Goal: Information Seeking & Learning: Learn about a topic

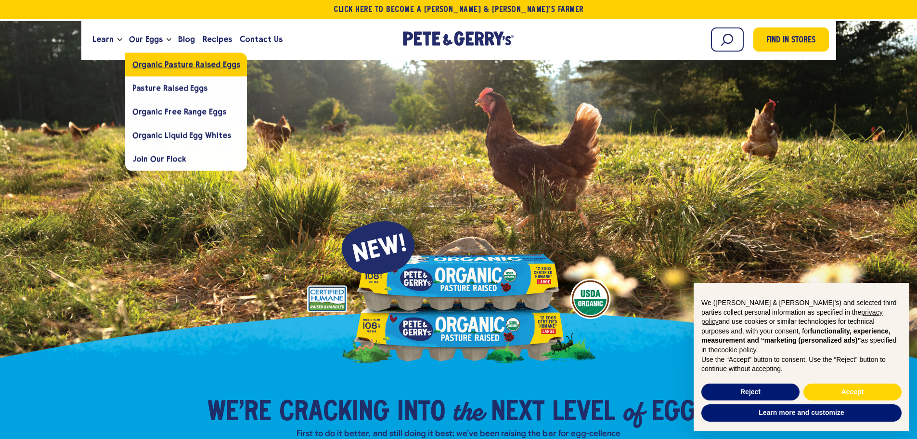
click at [161, 65] on span "Organic Pasture Raised Eggs" at bounding box center [186, 64] width 108 height 9
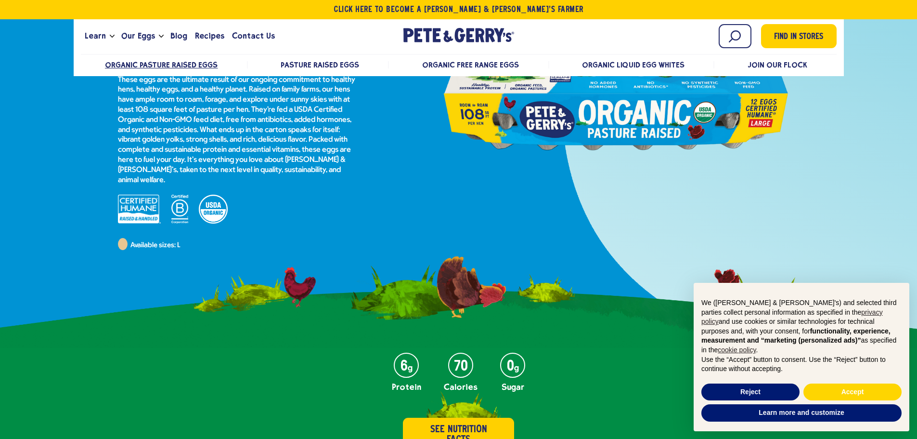
scroll to position [8, 0]
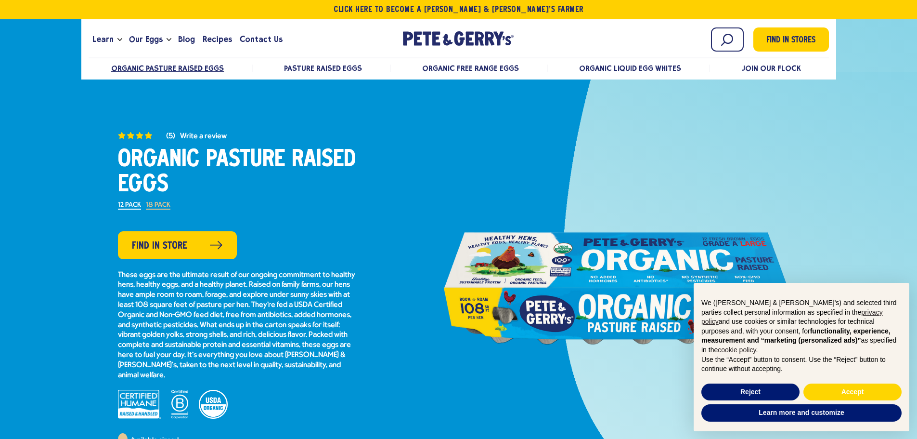
drag, startPoint x: 563, startPoint y: 306, endPoint x: 391, endPoint y: 202, distance: 200.5
click at [391, 202] on div "(5) Organic Pasture Raised Eggs 4.2 out of 5 stars. Read reviews for average ra…" at bounding box center [238, 287] width 315 height 315
click at [316, 68] on span "Pasture Raised Eggs" at bounding box center [324, 68] width 78 height 9
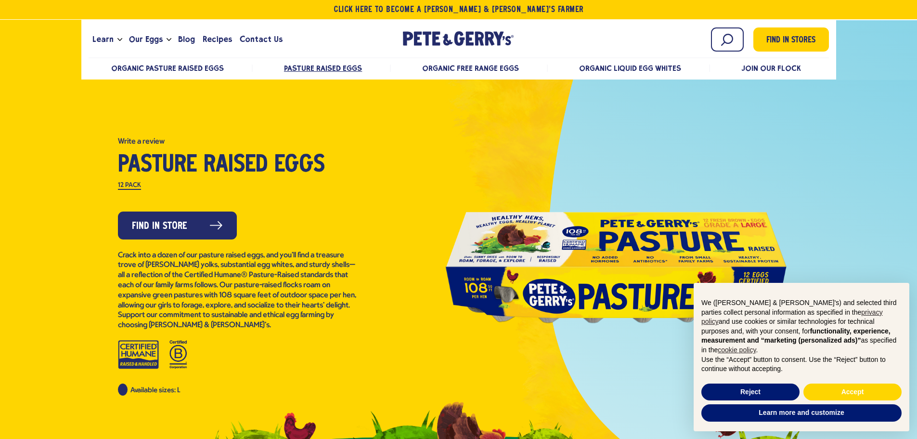
drag, startPoint x: 597, startPoint y: 255, endPoint x: 418, endPoint y: 186, distance: 192.3
click at [418, 186] on div at bounding box center [616, 266] width 441 height 217
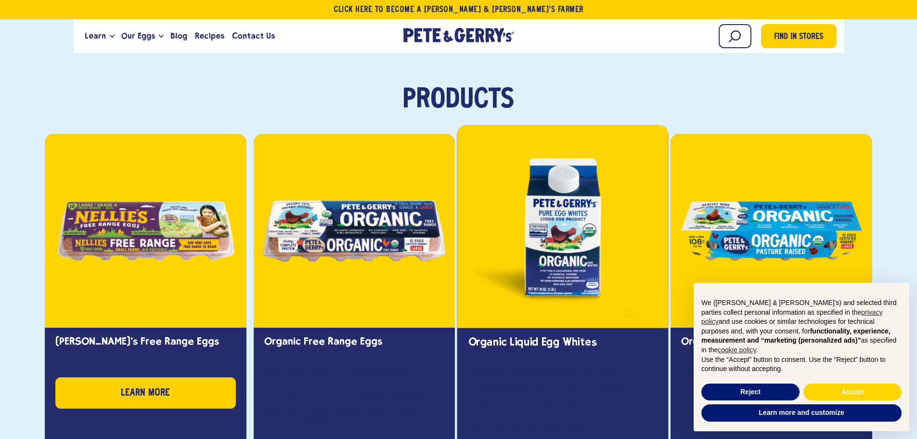
scroll to position [96, 0]
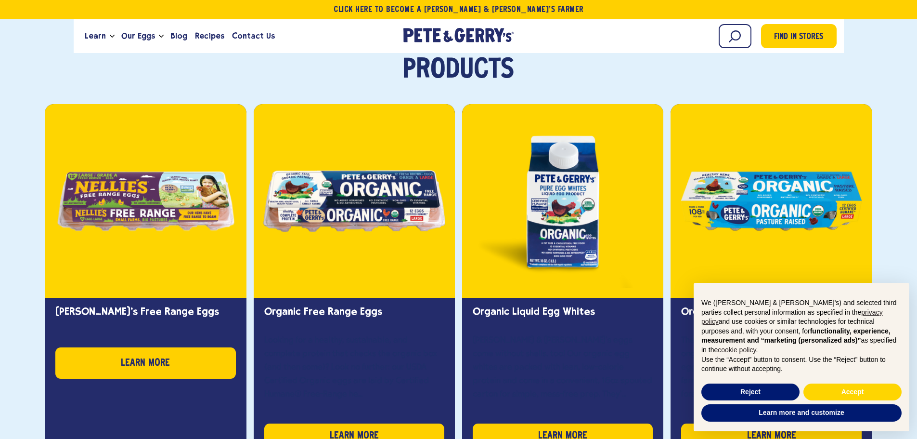
drag, startPoint x: 562, startPoint y: 216, endPoint x: 12, endPoint y: 264, distance: 552.9
click at [12, 264] on div "Products Nellie's Free Range Eggs Learn more Organic Free Range Eggs Looking fo…" at bounding box center [458, 437] width 903 height 763
click at [843, 388] on button "Accept" at bounding box center [853, 391] width 98 height 17
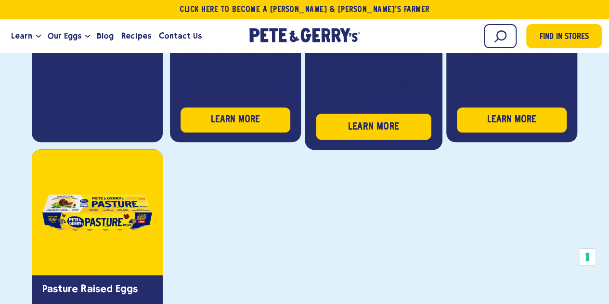
scroll to position [435, 0]
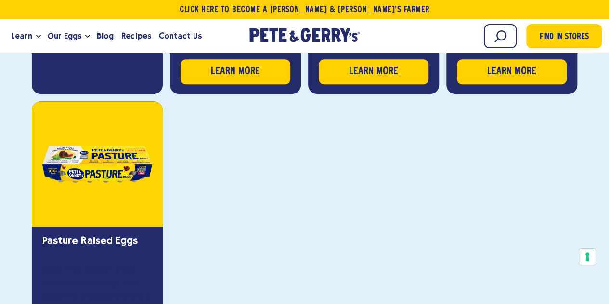
click at [345, 206] on div "Nellie's Free Range Eggs Learn more Organic Free Range Eggs Looking for a healt…" at bounding box center [304, 96] width 545 height 662
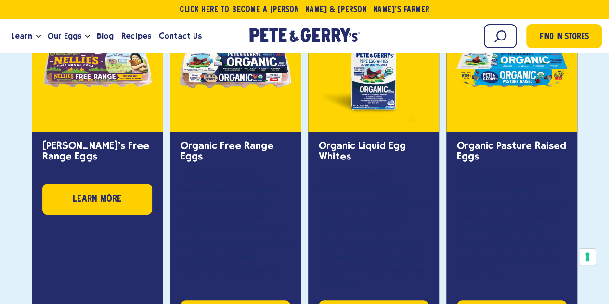
scroll to position [146, 0]
